Goal: Transaction & Acquisition: Purchase product/service

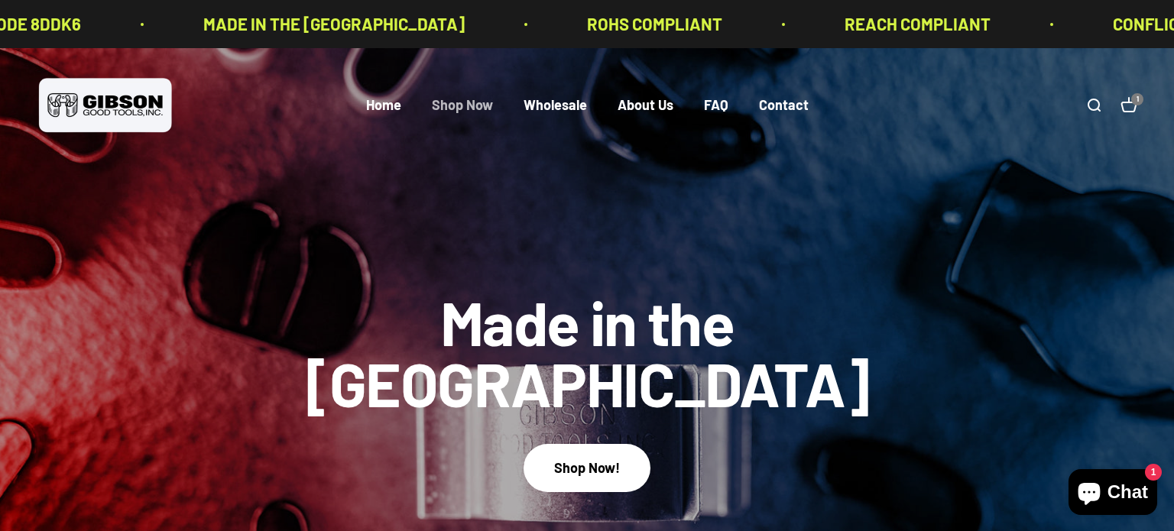
click at [462, 107] on link "Shop Now" at bounding box center [462, 105] width 61 height 17
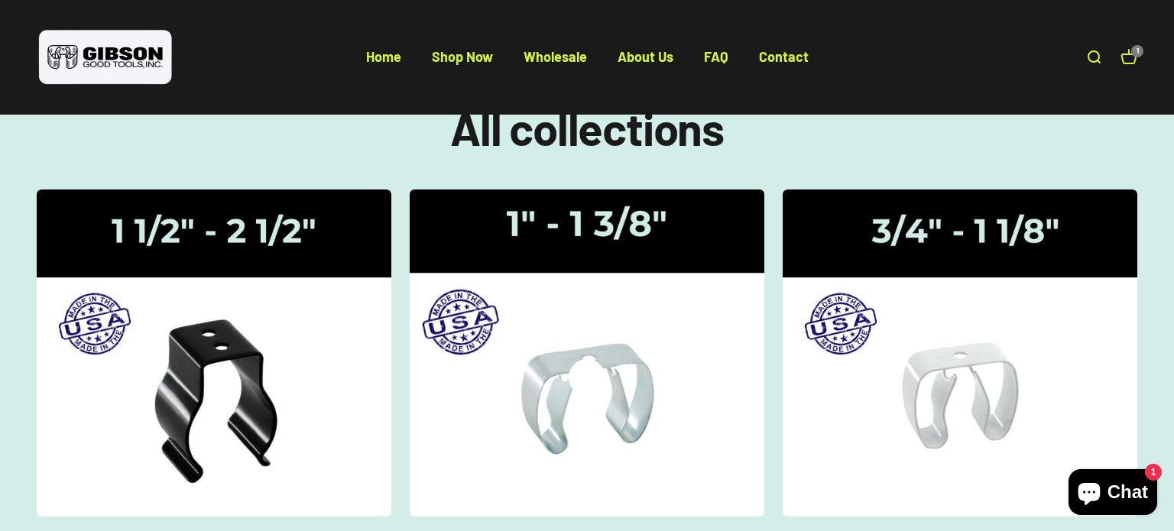
scroll to position [106, 0]
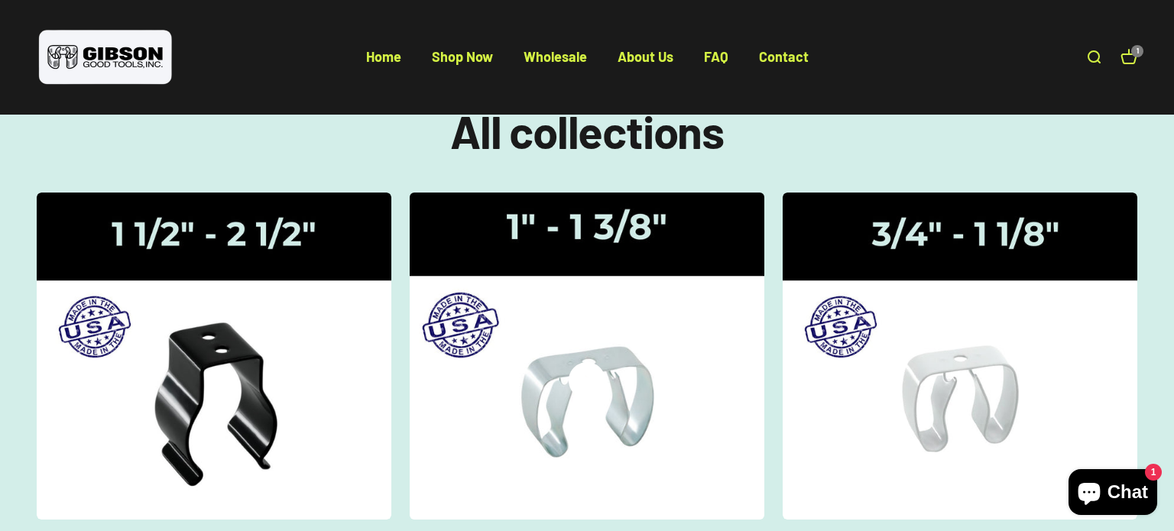
click at [581, 356] on div "Gripper Clips | 1" - 1 3/8"" at bounding box center [587, 356] width 37 height 0
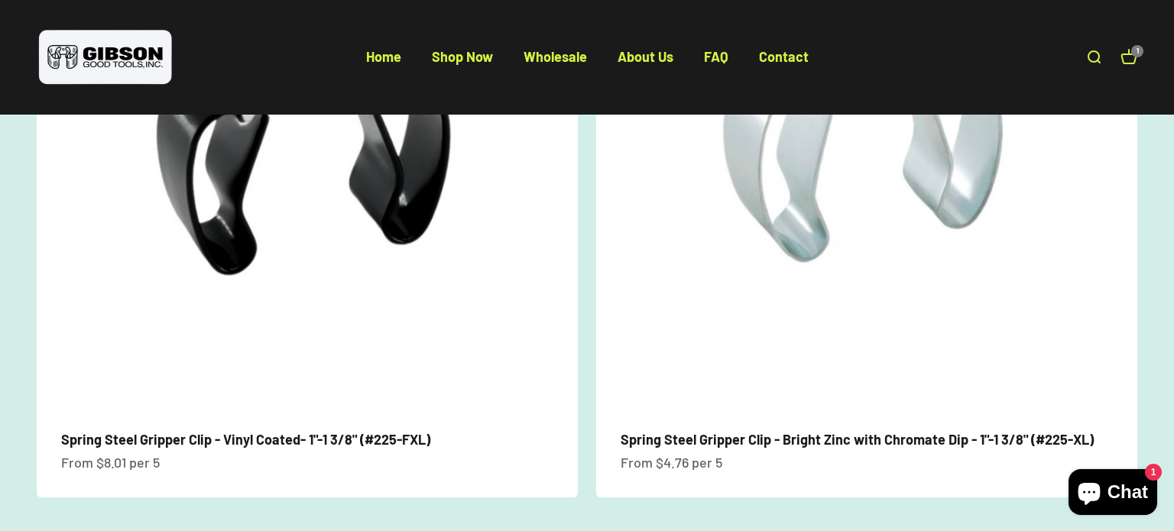
scroll to position [352, 0]
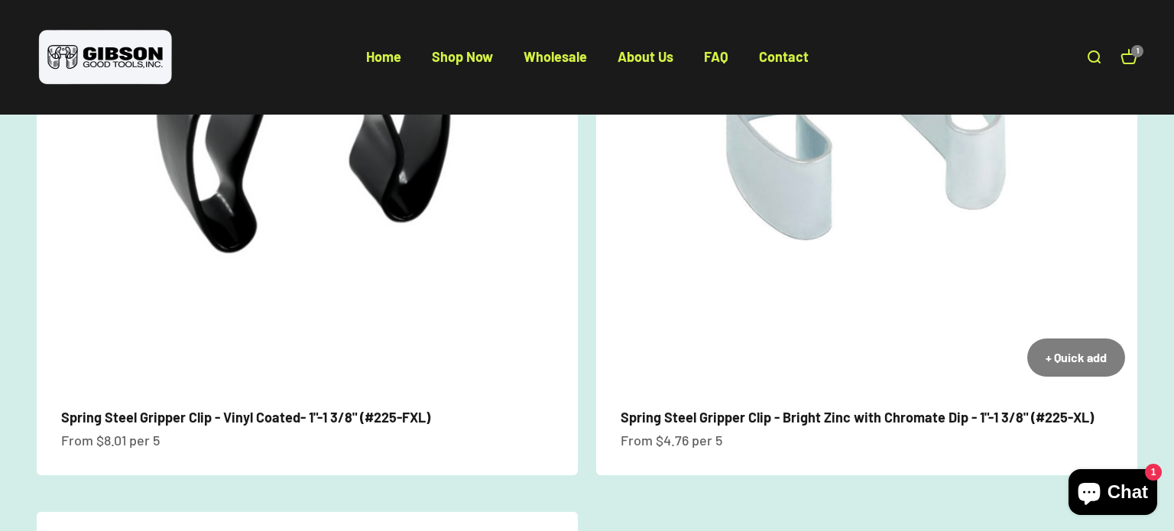
click at [703, 342] on img at bounding box center [866, 118] width 541 height 541
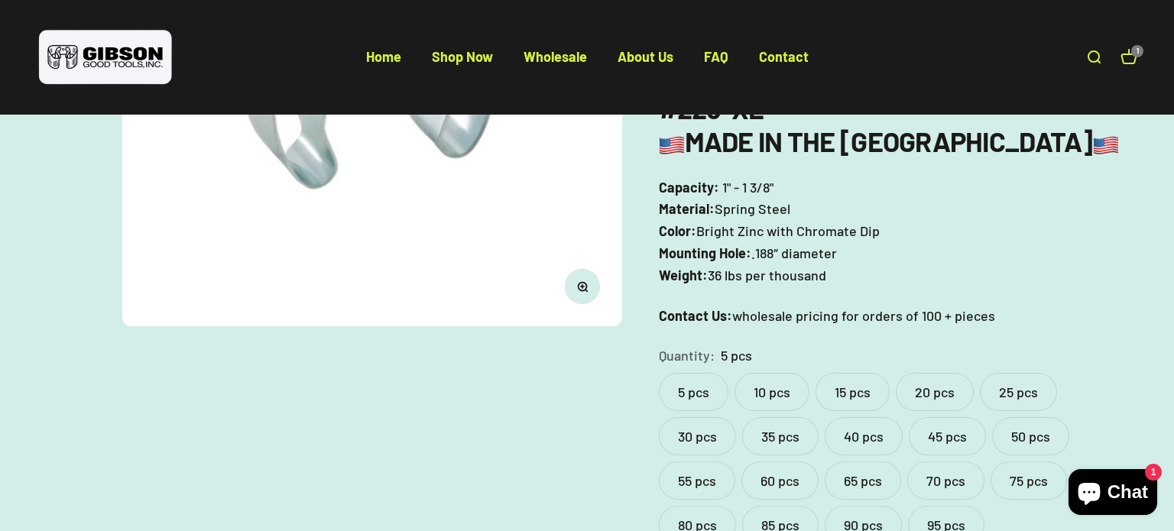
scroll to position [379, 0]
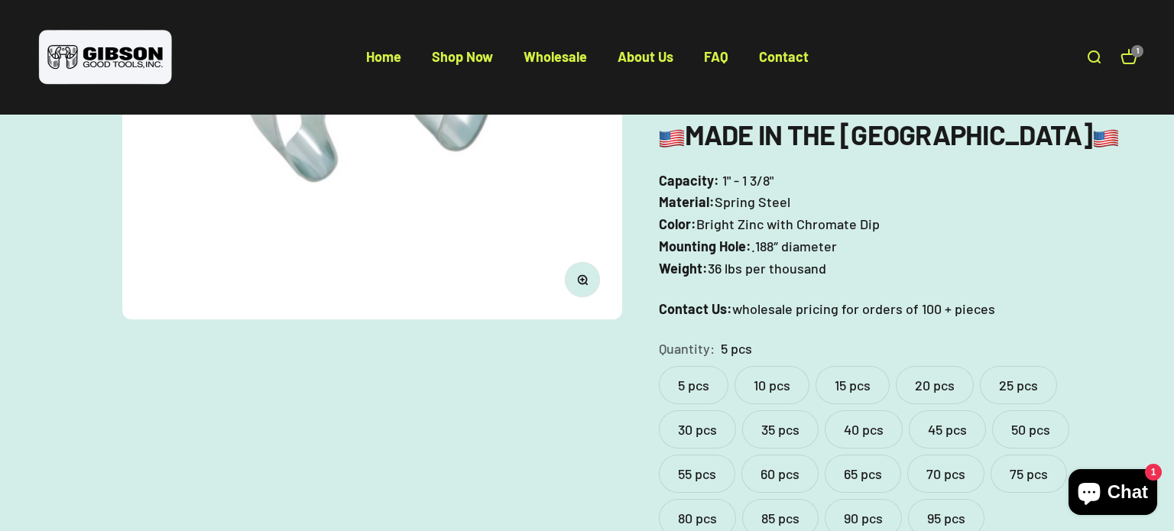
click at [1044, 366] on label "25 pcs" at bounding box center [1018, 385] width 77 height 38
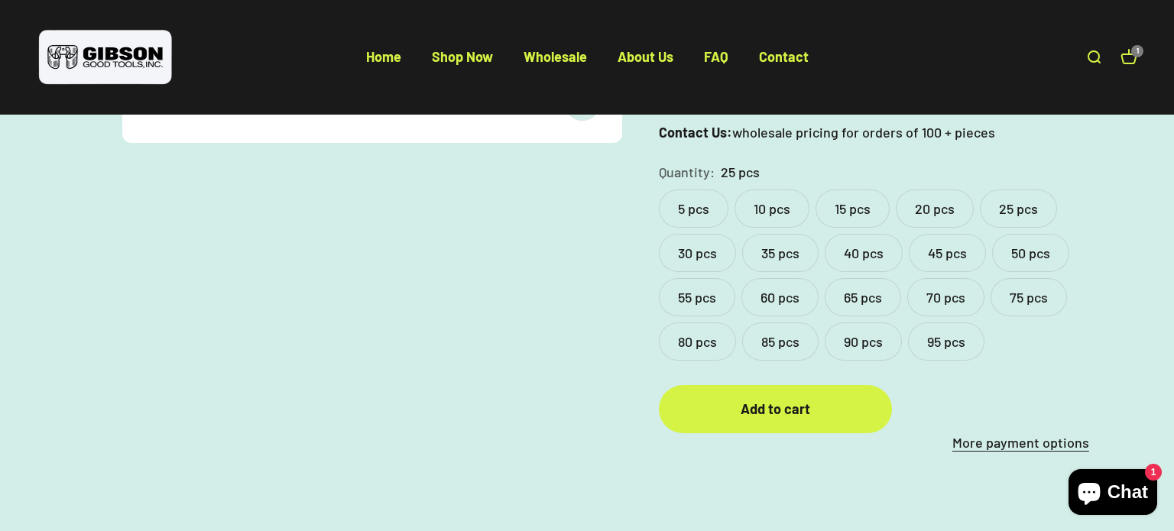
scroll to position [566, 0]
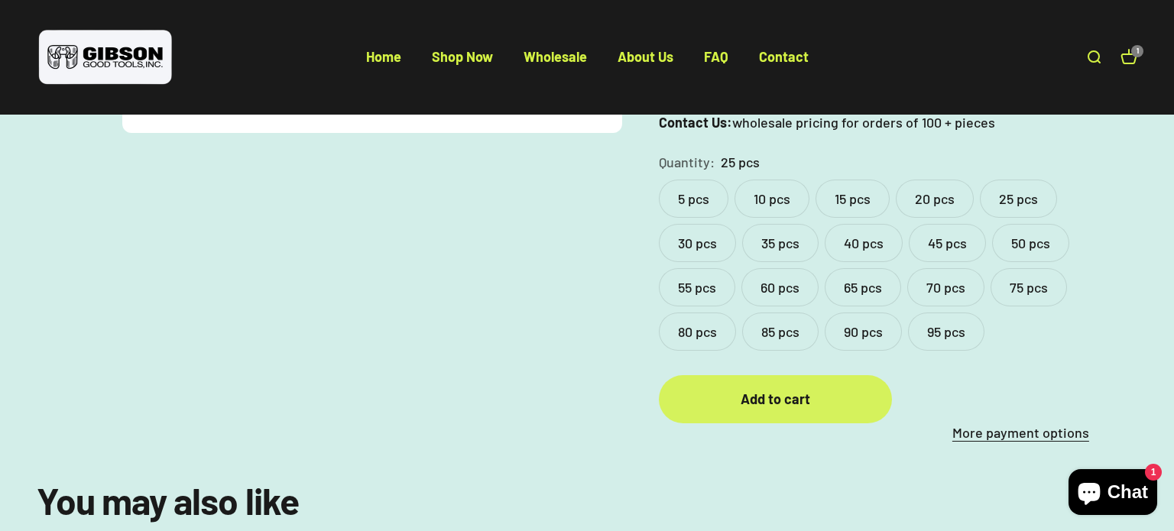
click at [771, 388] on div "Add to cart" at bounding box center [775, 399] width 172 height 22
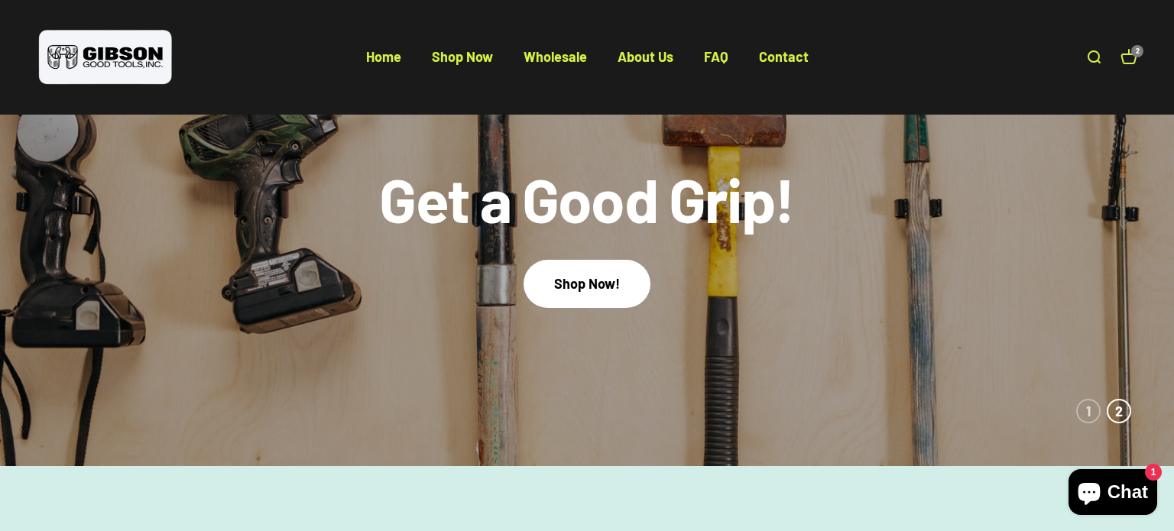
scroll to position [144, 0]
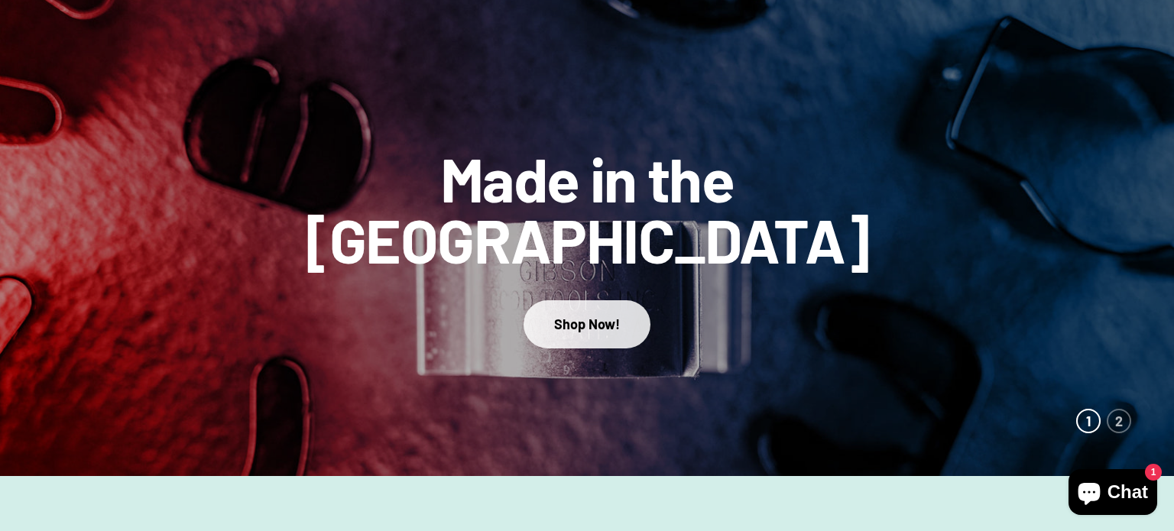
click at [577, 313] on div "Shop Now!" at bounding box center [587, 324] width 66 height 22
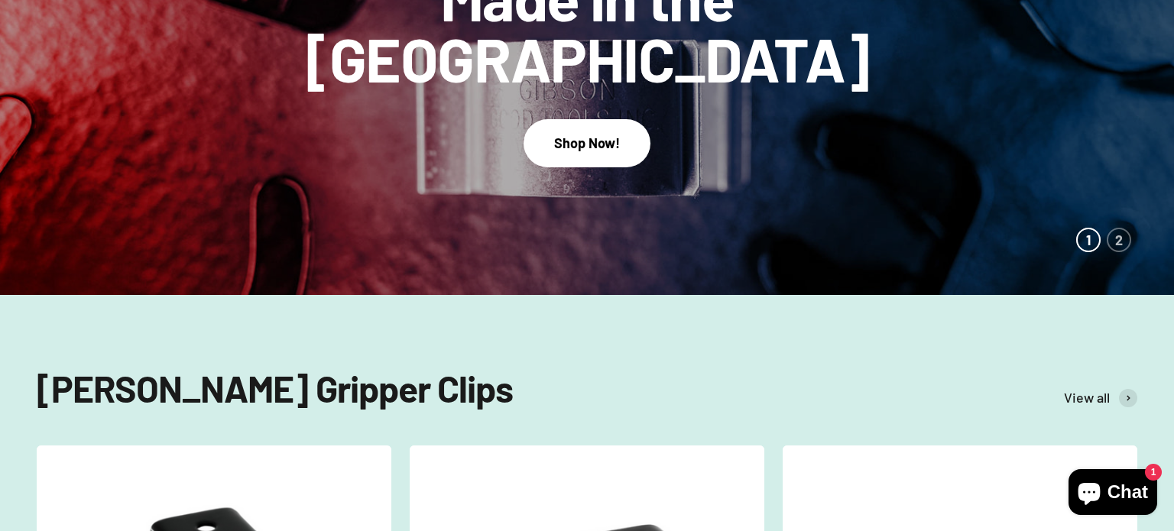
scroll to position [319, 0]
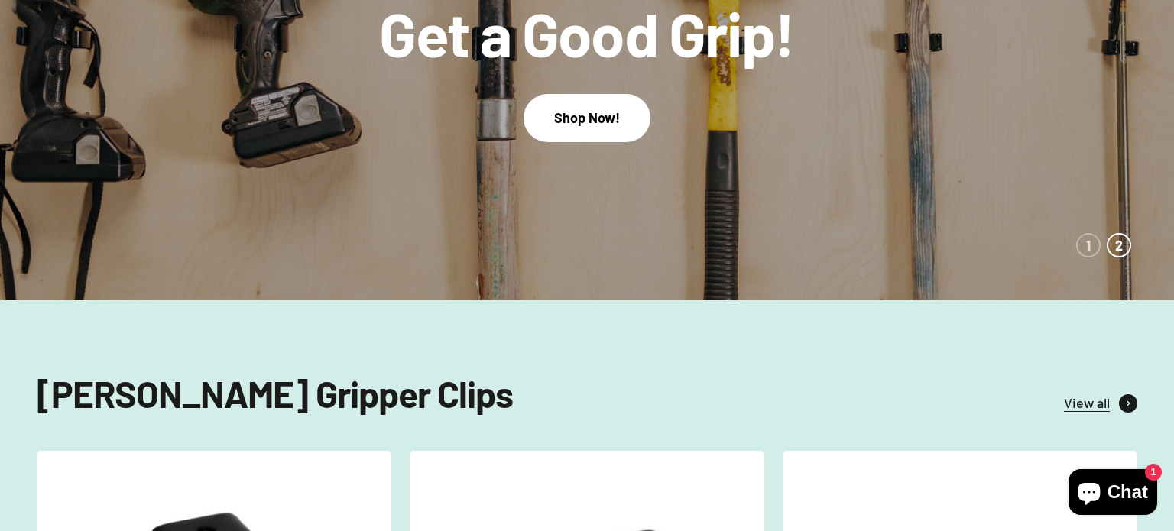
click at [1124, 401] on span at bounding box center [1128, 403] width 18 height 18
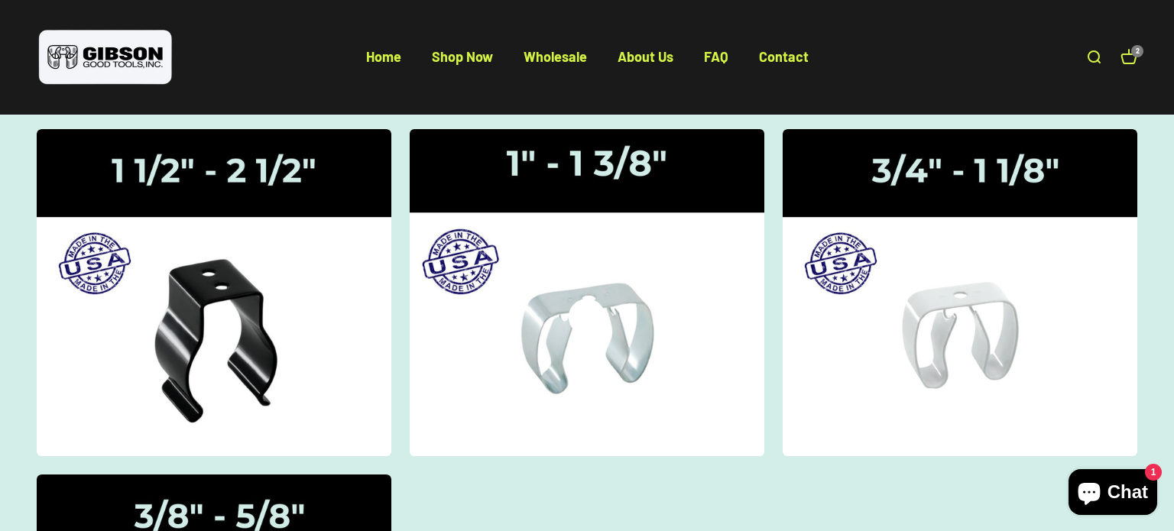
scroll to position [138, 0]
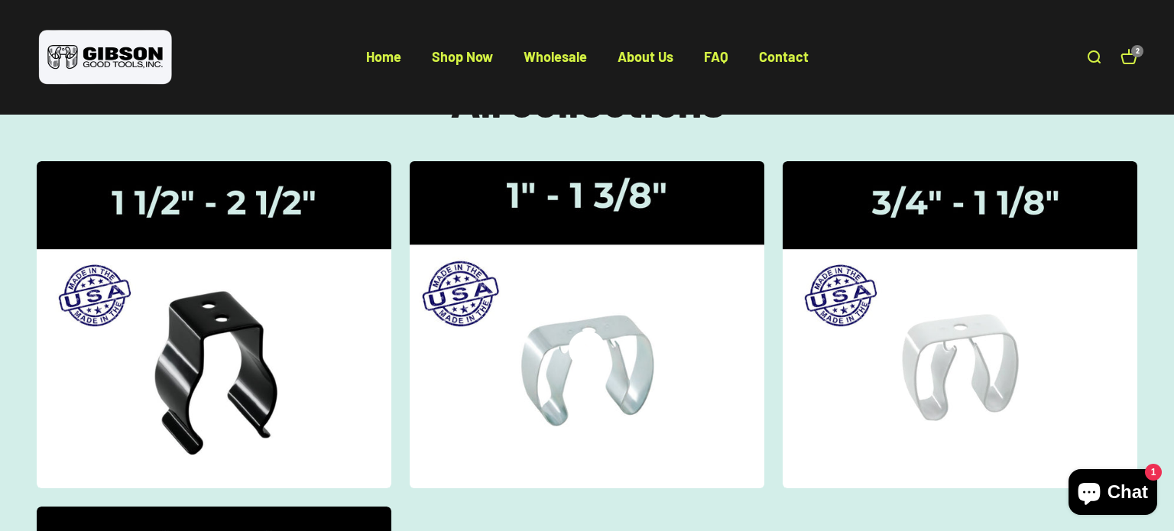
click at [652, 304] on img at bounding box center [587, 324] width 376 height 347
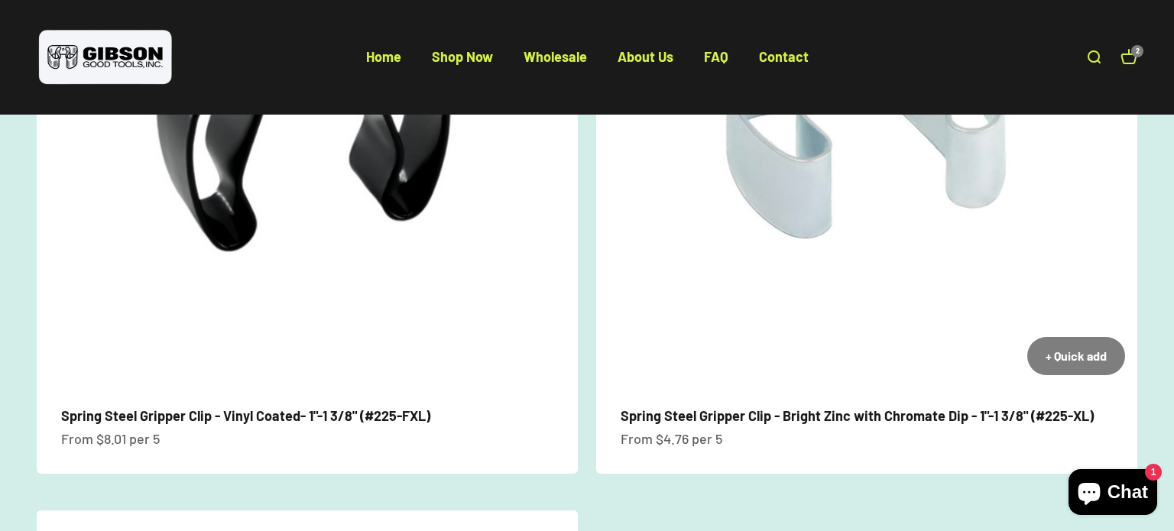
scroll to position [360, 0]
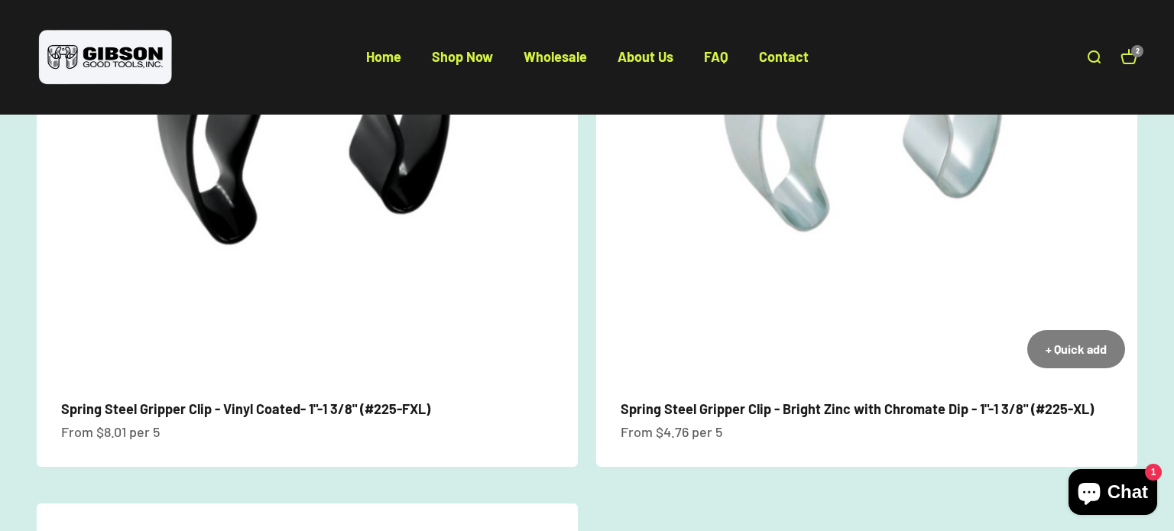
click at [881, 410] on link "Spring Steel Gripper Clip - Bright Zinc with Chromate Dip - 1"-1 3/8" (#225-XL)" at bounding box center [857, 409] width 473 height 17
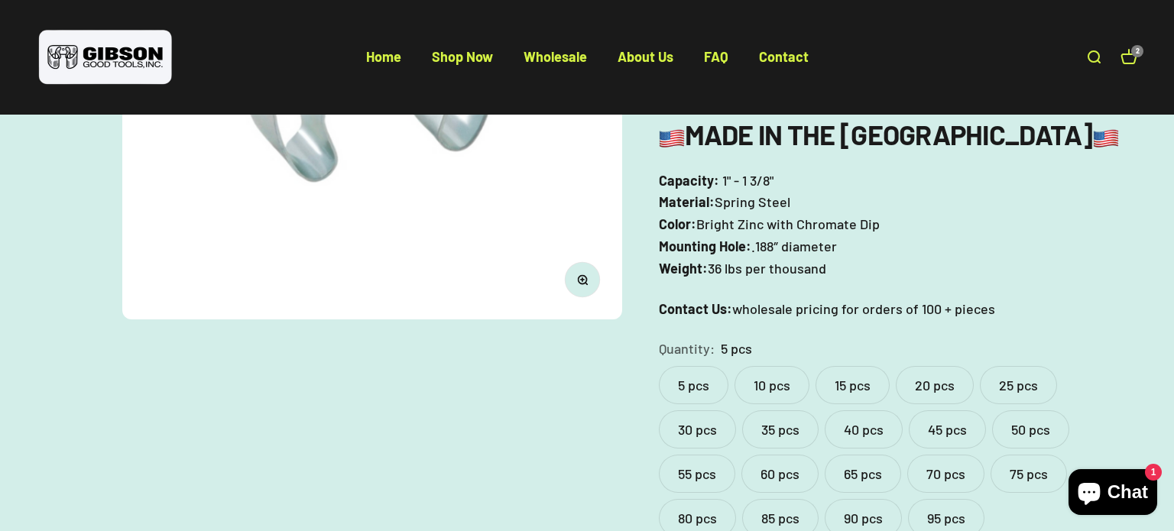
scroll to position [382, 0]
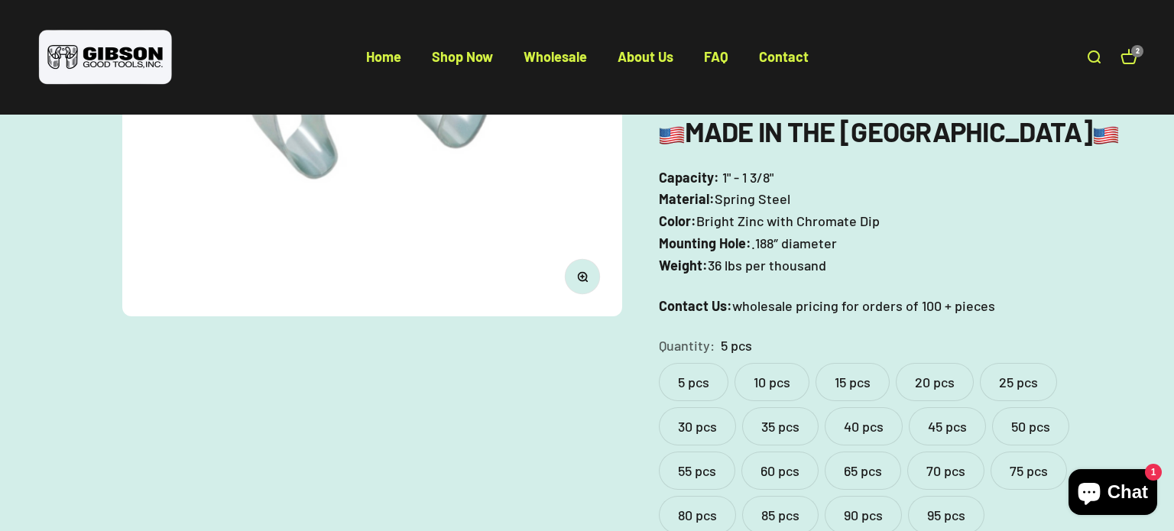
click at [1013, 363] on label "25 pcs" at bounding box center [1018, 382] width 77 height 38
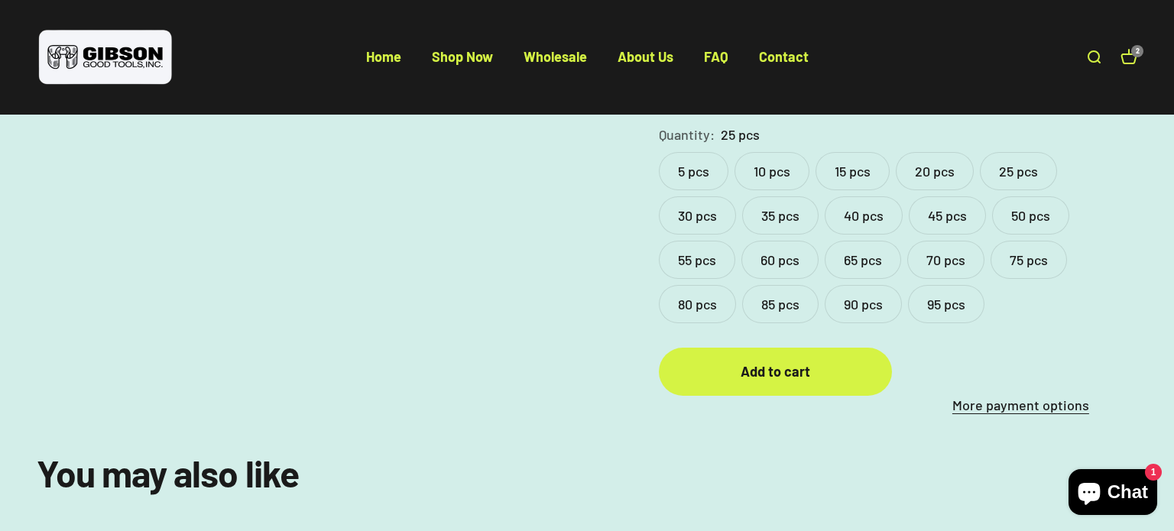
scroll to position [596, 0]
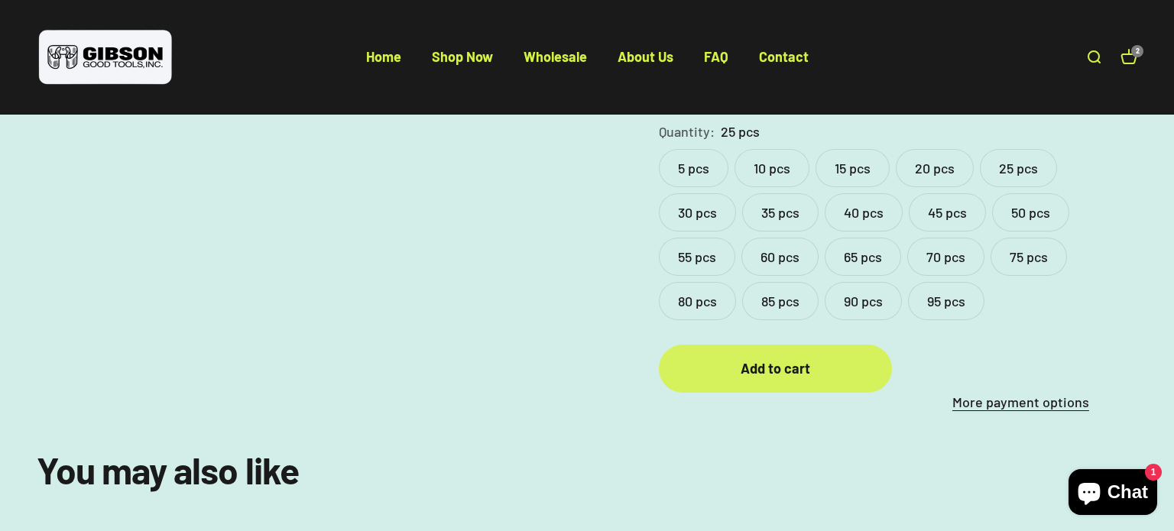
click at [792, 358] on div "Add to cart" at bounding box center [775, 369] width 172 height 22
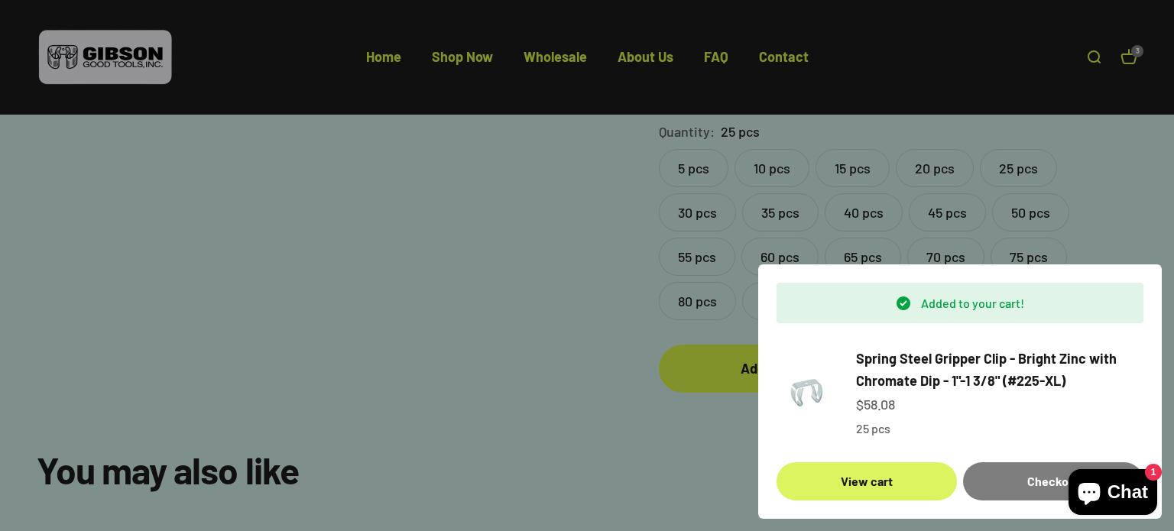
click at [868, 482] on link "View cart" at bounding box center [867, 481] width 180 height 38
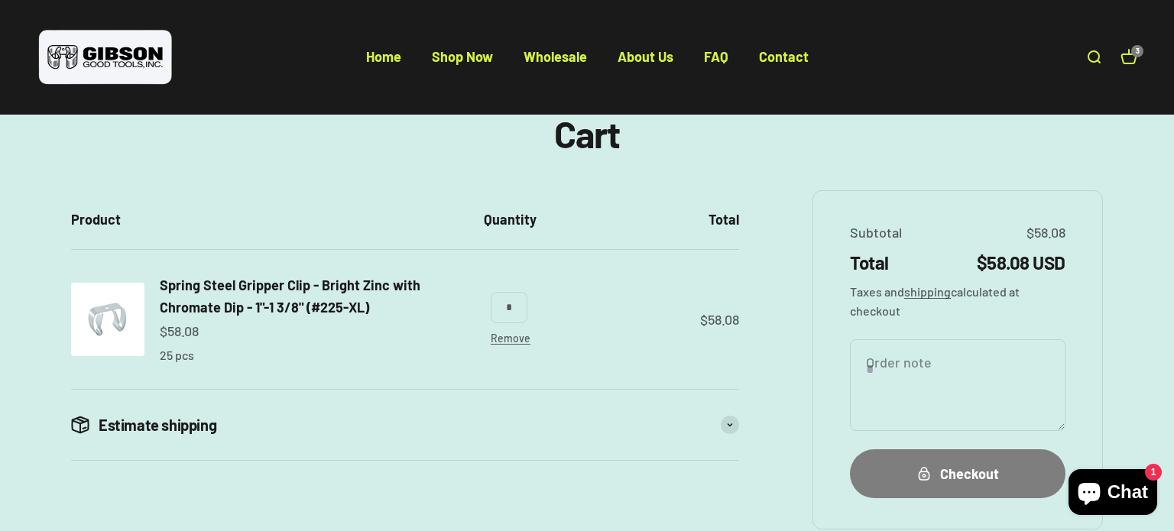
scroll to position [98, 0]
type input "*"
click at [600, 355] on td "$58.08" at bounding box center [644, 319] width 190 height 139
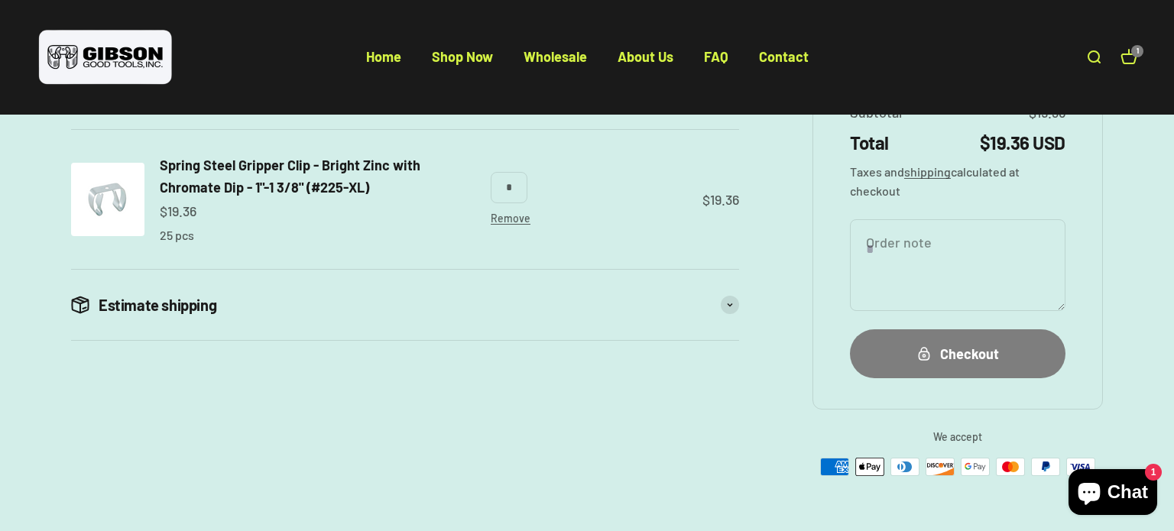
scroll to position [222, 0]
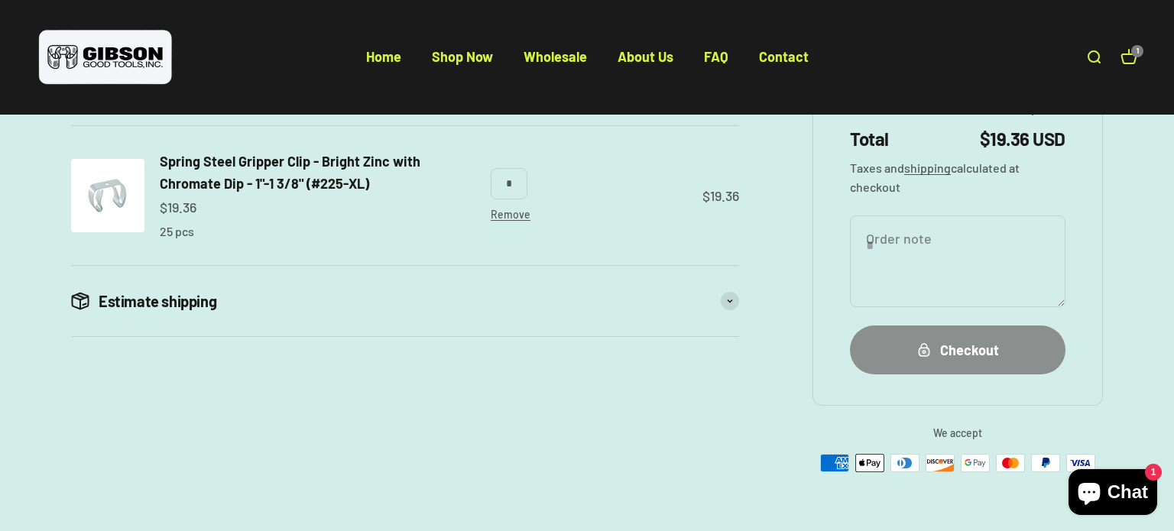
click at [978, 346] on div "Checkout" at bounding box center [958, 350] width 154 height 22
